Goal: Feedback & Contribution: Submit feedback/report problem

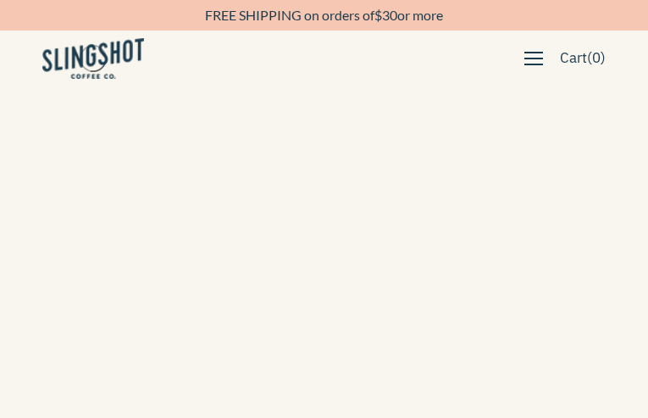
type input "mFYFFhNmVN"
type input "NlIRqWufe"
type input "[EMAIL_ADDRESS][DOMAIN_NAME]"
type input "QUqHSmbUyjJEL"
type input "[EMAIL_ADDRESS][DOMAIN_NAME]"
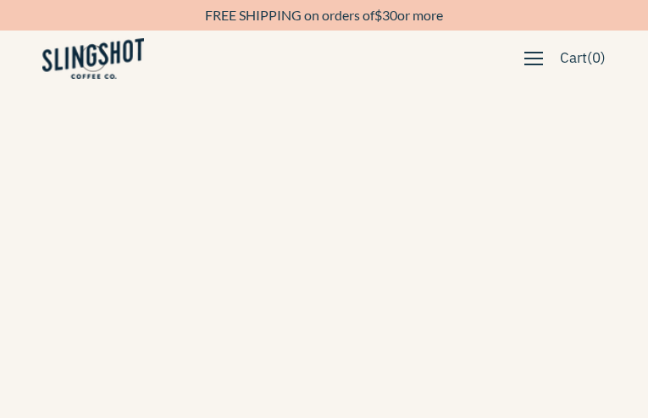
type input "6455979988"
